Goal: Information Seeking & Learning: Learn about a topic

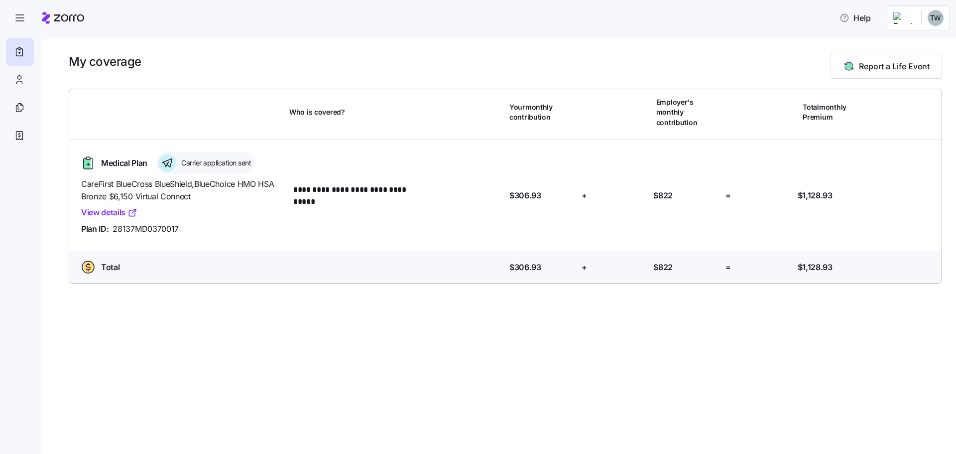
click at [208, 158] on span "Carrier application sent" at bounding box center [214, 163] width 73 height 10
click at [15, 108] on icon at bounding box center [19, 108] width 11 height 12
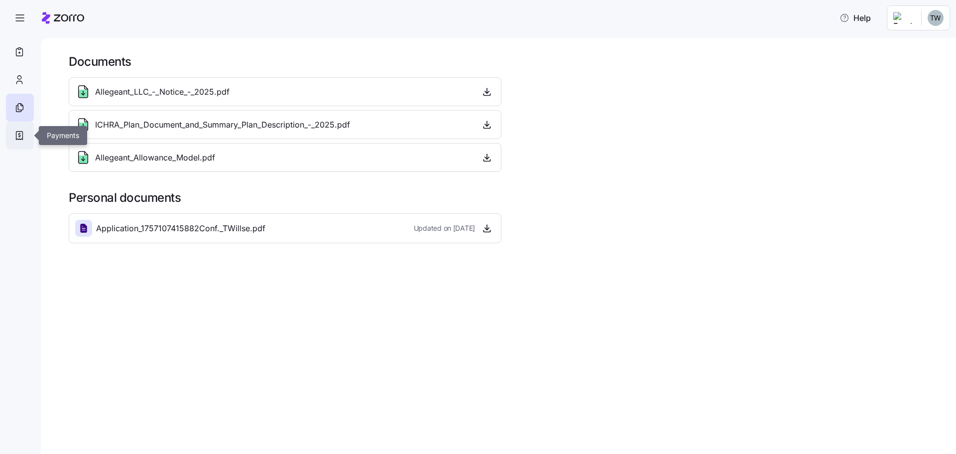
click at [15, 137] on icon at bounding box center [19, 136] width 11 height 12
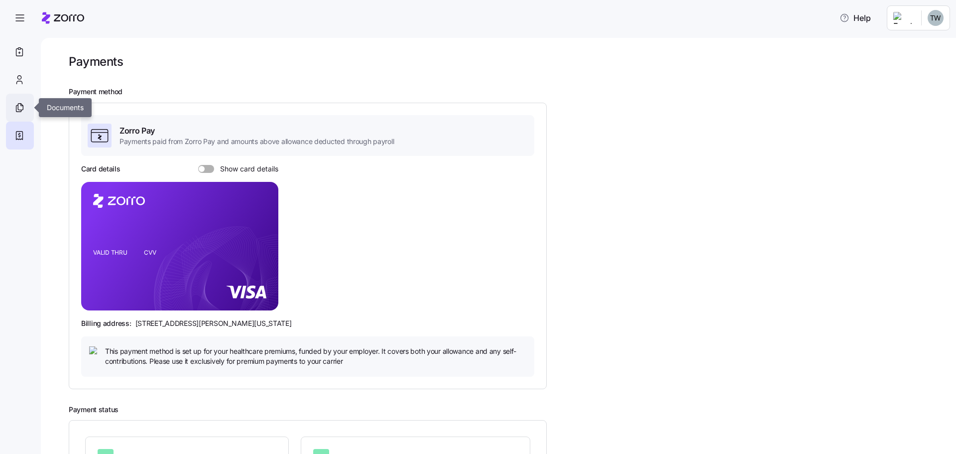
click at [21, 110] on icon at bounding box center [19, 108] width 11 height 12
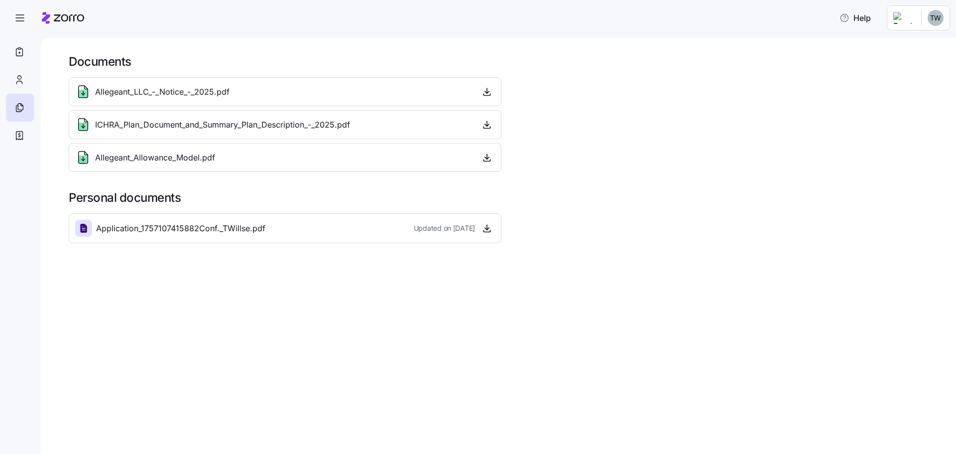
click at [253, 232] on span "Application_1757107415882Conf._TWillse.pdf" at bounding box center [180, 228] width 169 height 12
click at [188, 222] on span "Application_1757107415882Conf._TWillse.pdf" at bounding box center [180, 228] width 169 height 12
drag, startPoint x: 82, startPoint y: 227, endPoint x: 89, endPoint y: 226, distance: 6.5
click at [83, 227] on icon at bounding box center [84, 228] width 12 height 12
click at [497, 228] on div "Application_1757107415882Conf._TWillse.pdf Updated on 09/05/2025" at bounding box center [285, 228] width 433 height 30
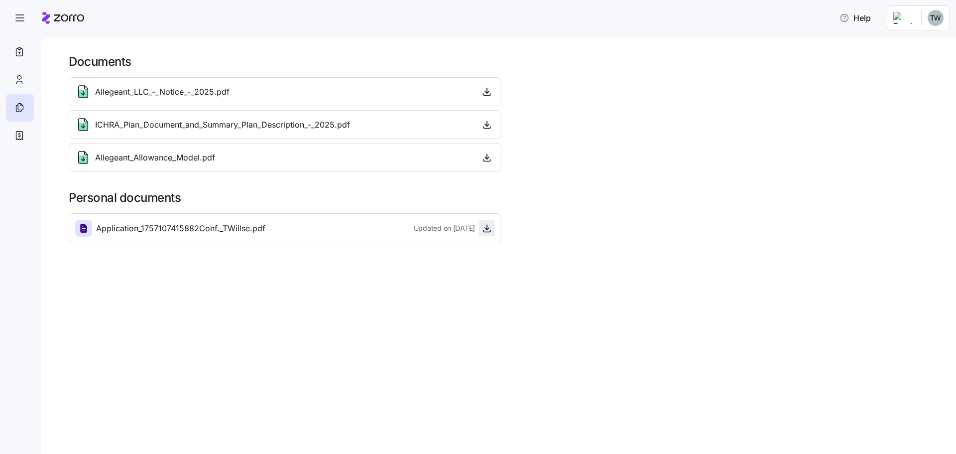
click at [488, 229] on icon "button" at bounding box center [487, 228] width 10 height 10
click at [16, 78] on icon at bounding box center [19, 80] width 11 height 12
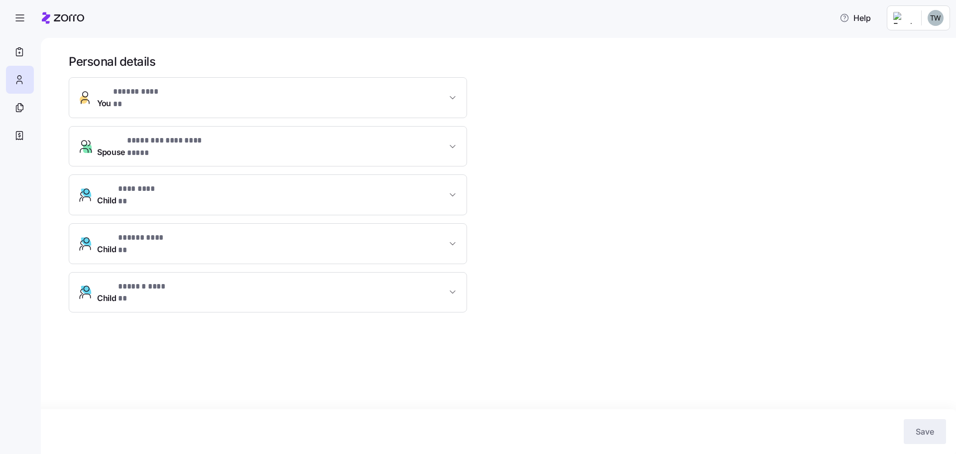
click at [125, 94] on span "* ***** ****** *" at bounding box center [136, 92] width 47 height 12
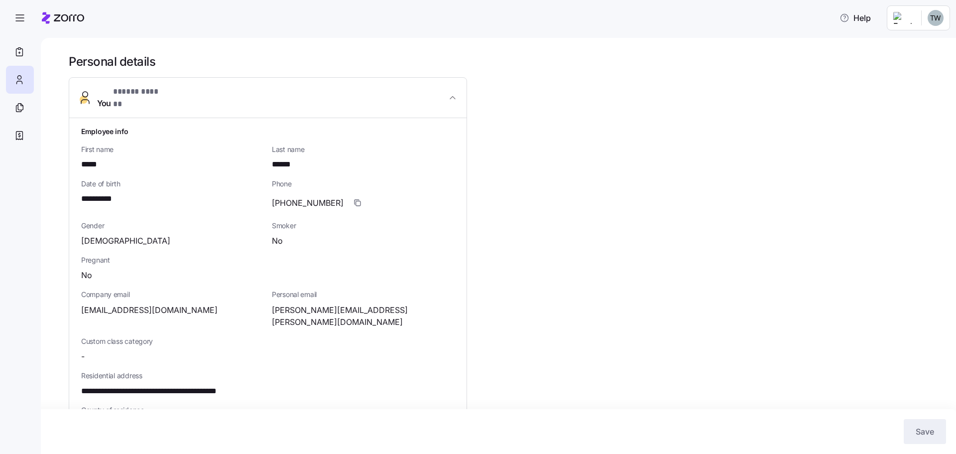
click at [121, 97] on span "* ***** ****** *" at bounding box center [136, 92] width 47 height 12
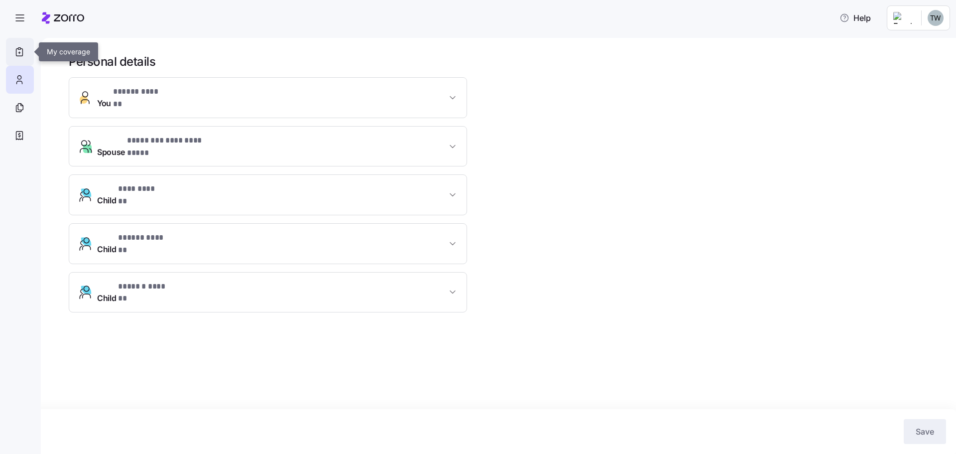
click at [16, 46] on icon at bounding box center [19, 52] width 11 height 12
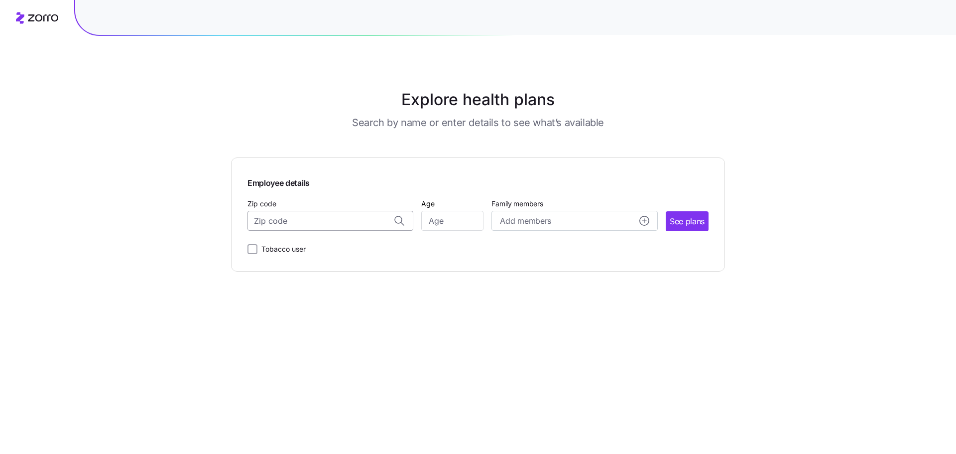
click at [292, 223] on input "Zip code" at bounding box center [331, 221] width 166 height 20
click at [292, 249] on span "21093, [GEOGRAPHIC_DATA], [GEOGRAPHIC_DATA]" at bounding box center [328, 247] width 139 height 12
type input "21093, [GEOGRAPHIC_DATA], [GEOGRAPHIC_DATA]"
click at [688, 217] on span "See plans" at bounding box center [687, 221] width 35 height 12
click at [441, 220] on input "Age" at bounding box center [452, 221] width 62 height 20
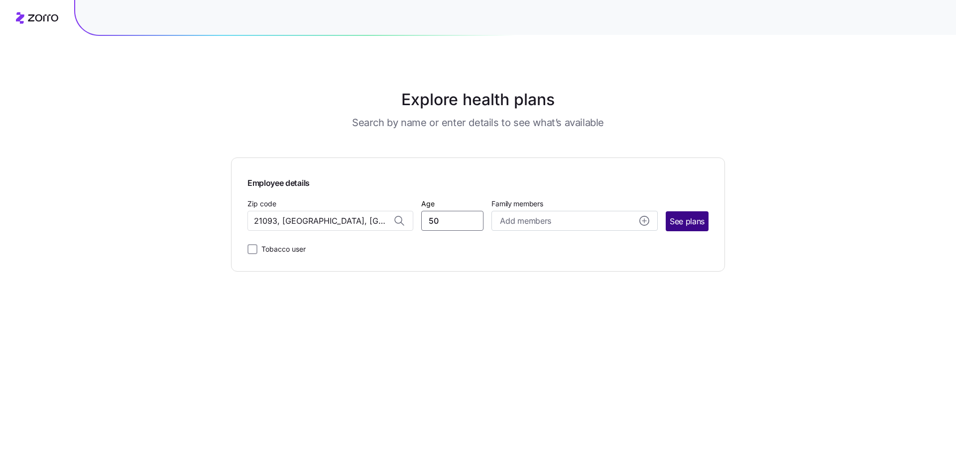
type input "50"
click at [681, 219] on span "See plans" at bounding box center [687, 221] width 35 height 12
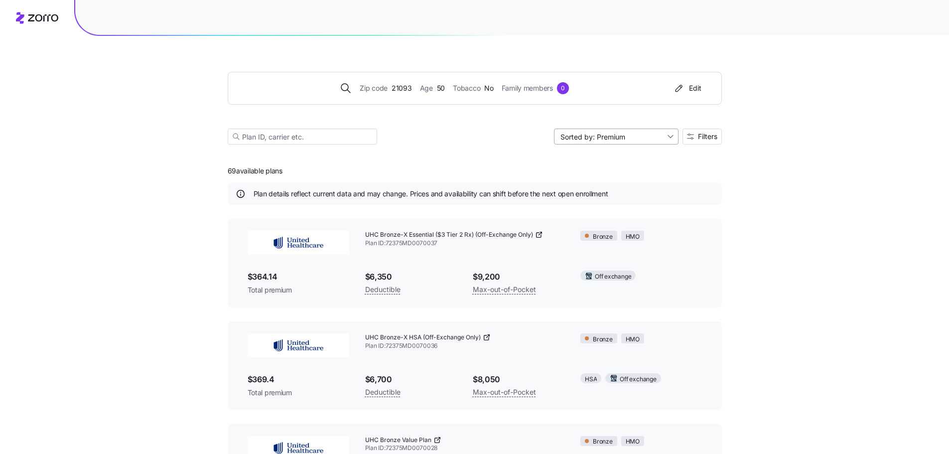
click at [615, 140] on input "Sorted by: Premium" at bounding box center [616, 137] width 125 height 16
click at [698, 141] on button "Filters" at bounding box center [701, 137] width 39 height 16
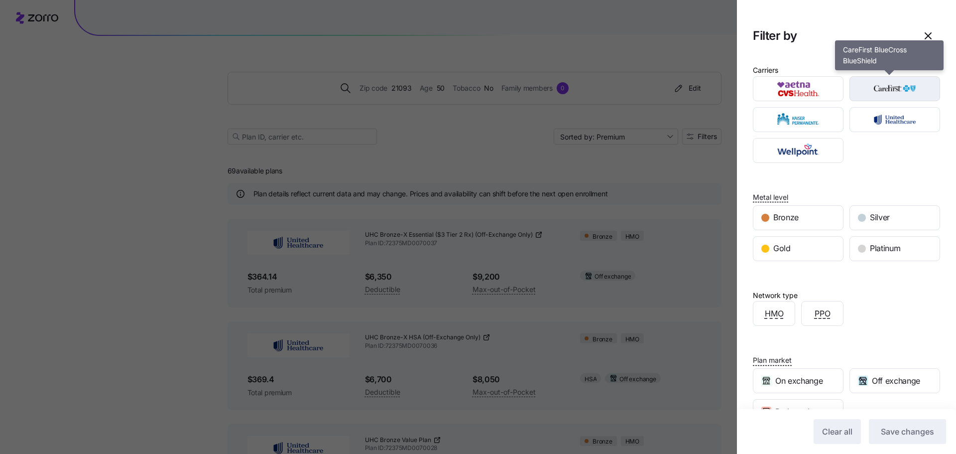
click at [880, 89] on img "button" at bounding box center [895, 89] width 73 height 20
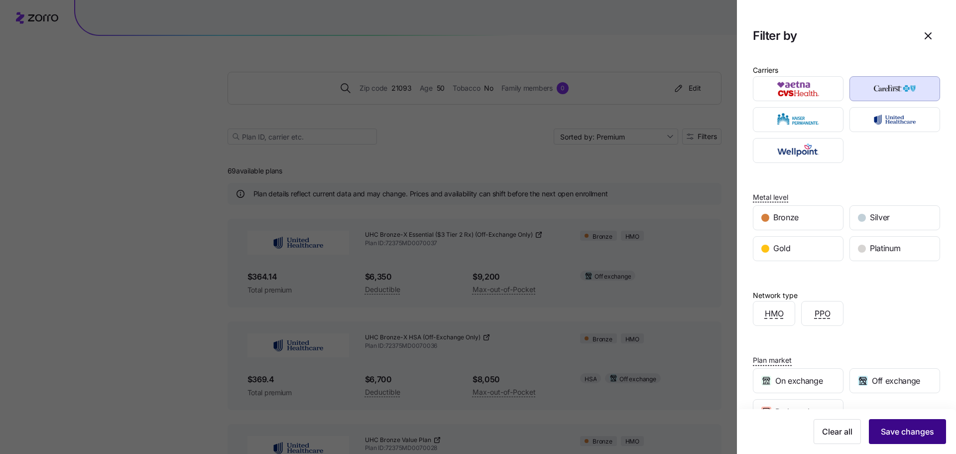
click at [888, 433] on span "Save changes" at bounding box center [907, 431] width 53 height 12
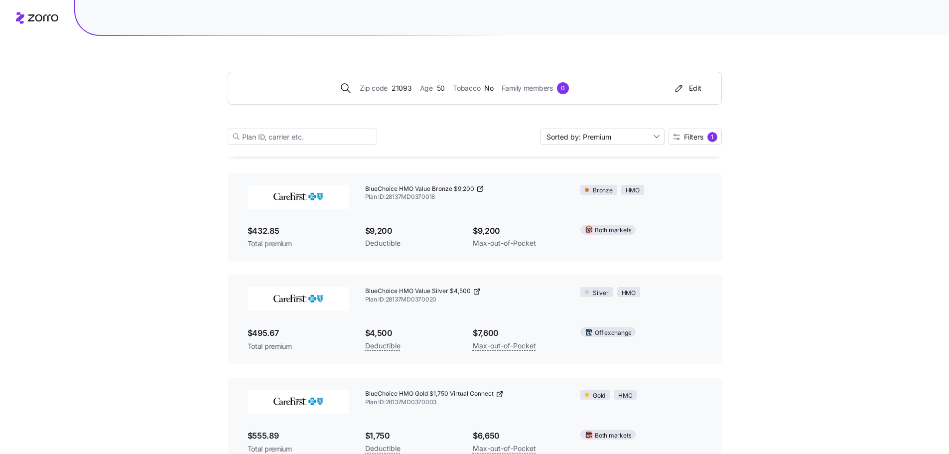
scroll to position [299, 0]
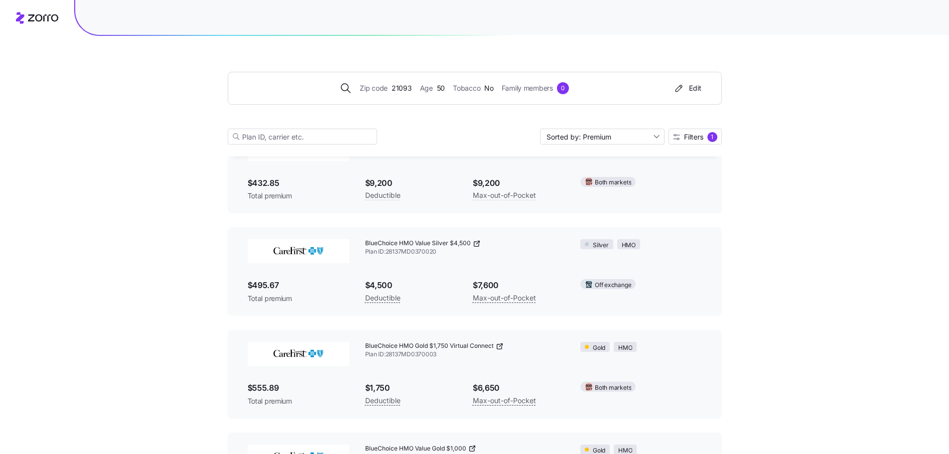
click at [399, 243] on span "BlueChoice HMO Value Silver $4,500" at bounding box center [418, 243] width 106 height 8
click at [416, 249] on span "Plan ID: 28137MD0370020" at bounding box center [465, 252] width 200 height 8
click at [504, 260] on div "BlueChoice HMO Value Silver $4,500 Plan ID: 28137MD0370020" at bounding box center [465, 247] width 216 height 33
click at [452, 249] on span "Plan ID: 28137MD0370020" at bounding box center [465, 252] width 200 height 8
click at [477, 244] on icon at bounding box center [477, 244] width 8 height 8
